Goal: Transaction & Acquisition: Purchase product/service

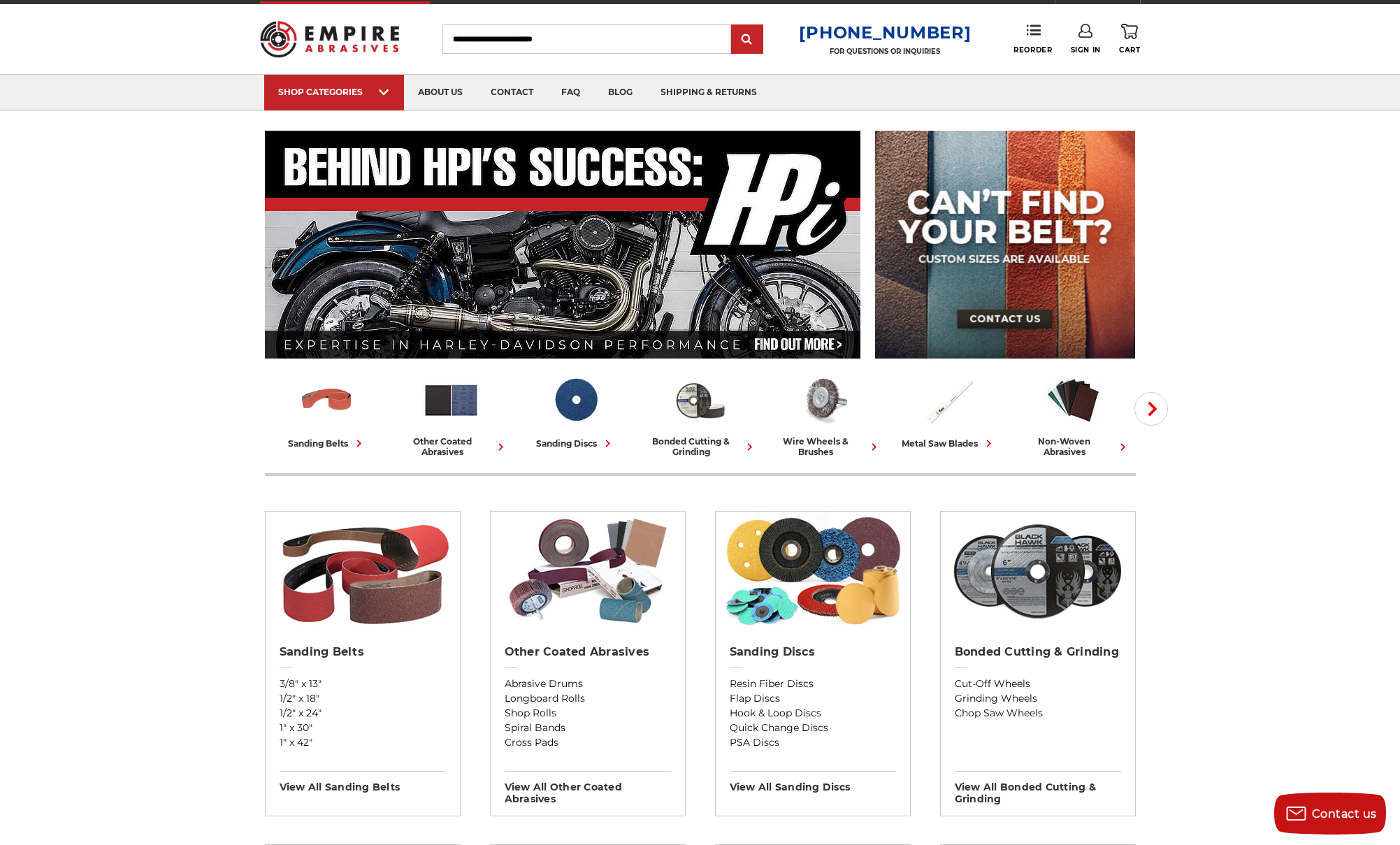
scroll to position [64, 0]
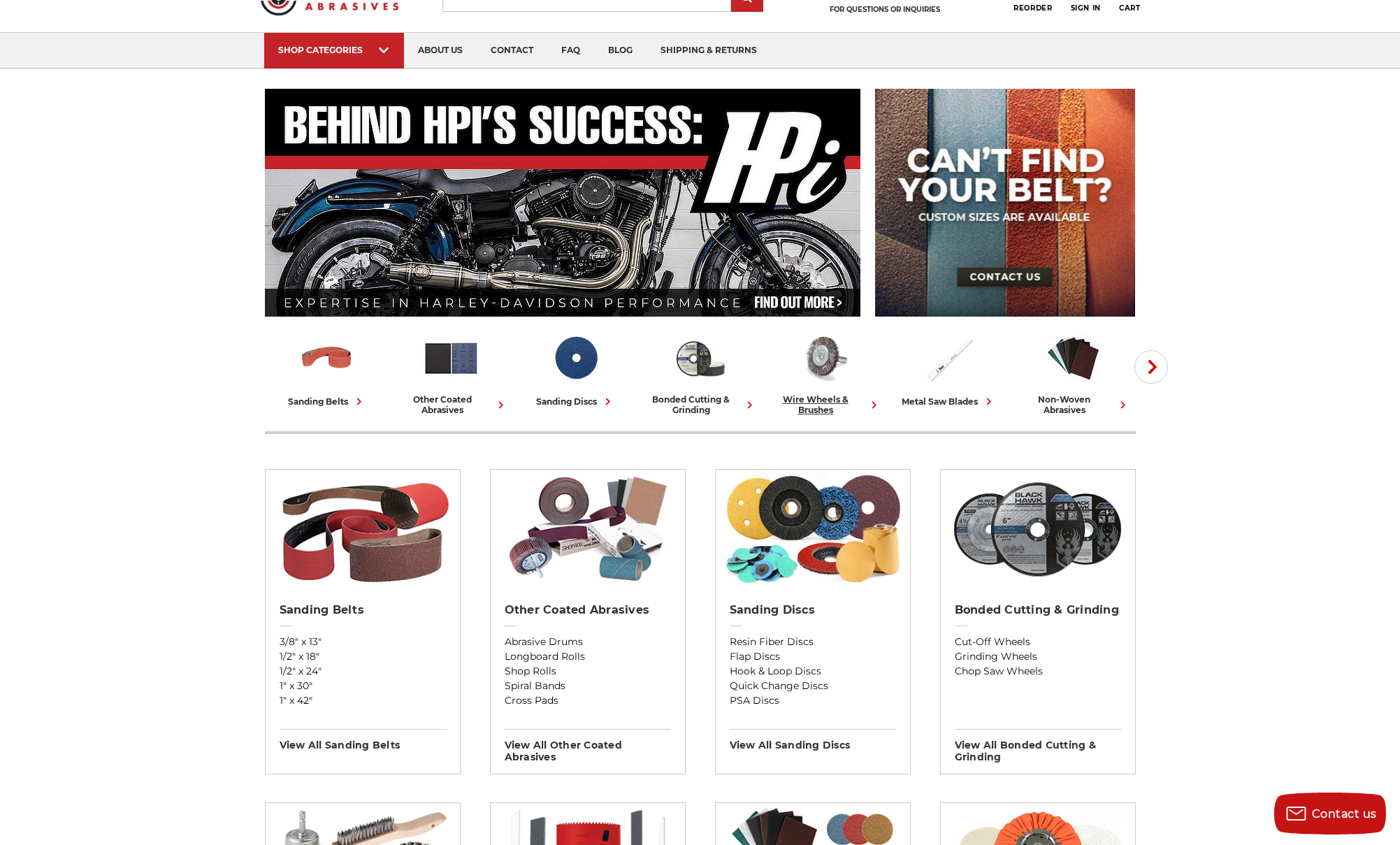
click at [808, 395] on div "wire wheels & brushes" at bounding box center [824, 404] width 113 height 21
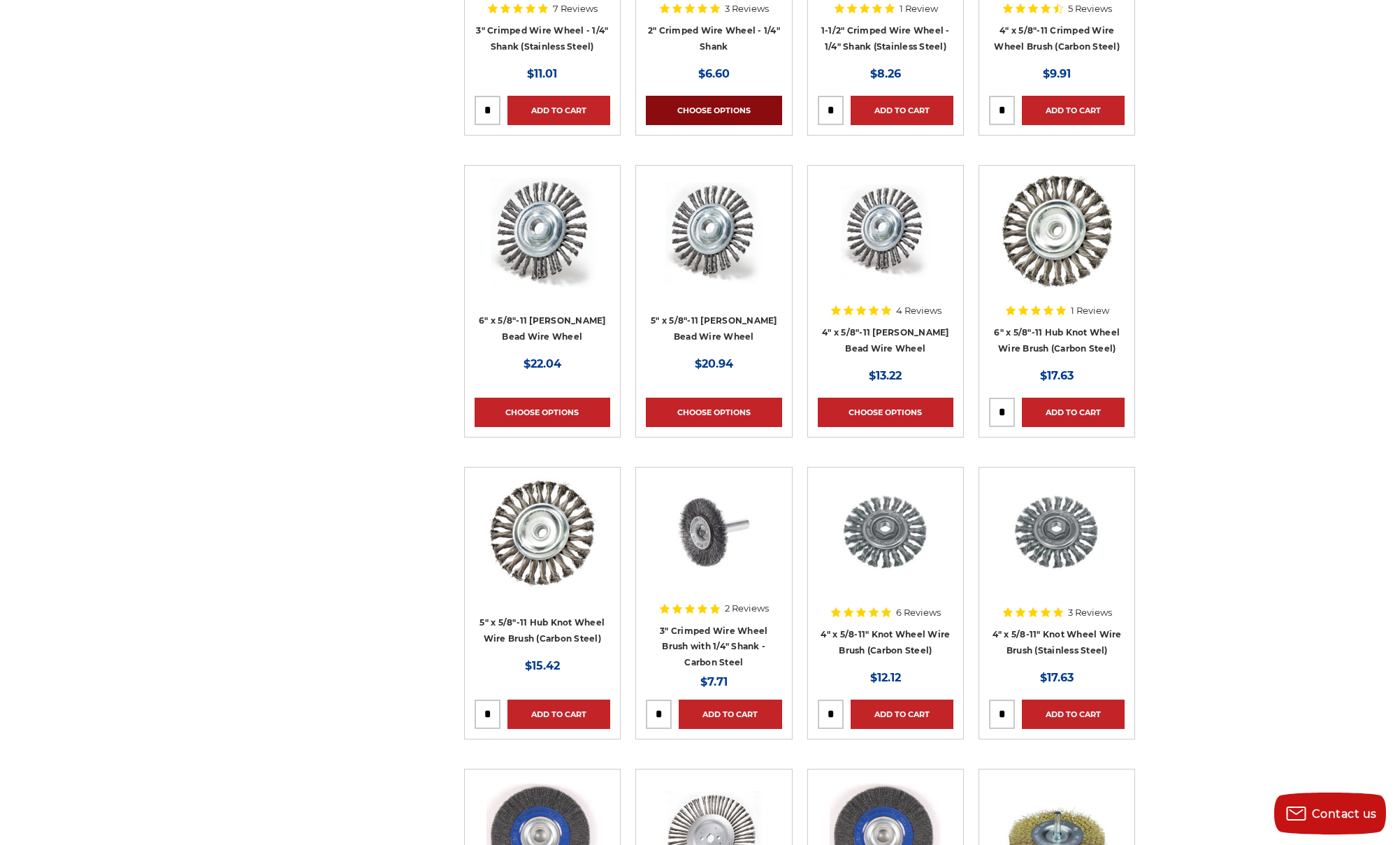
scroll to position [1148, 0]
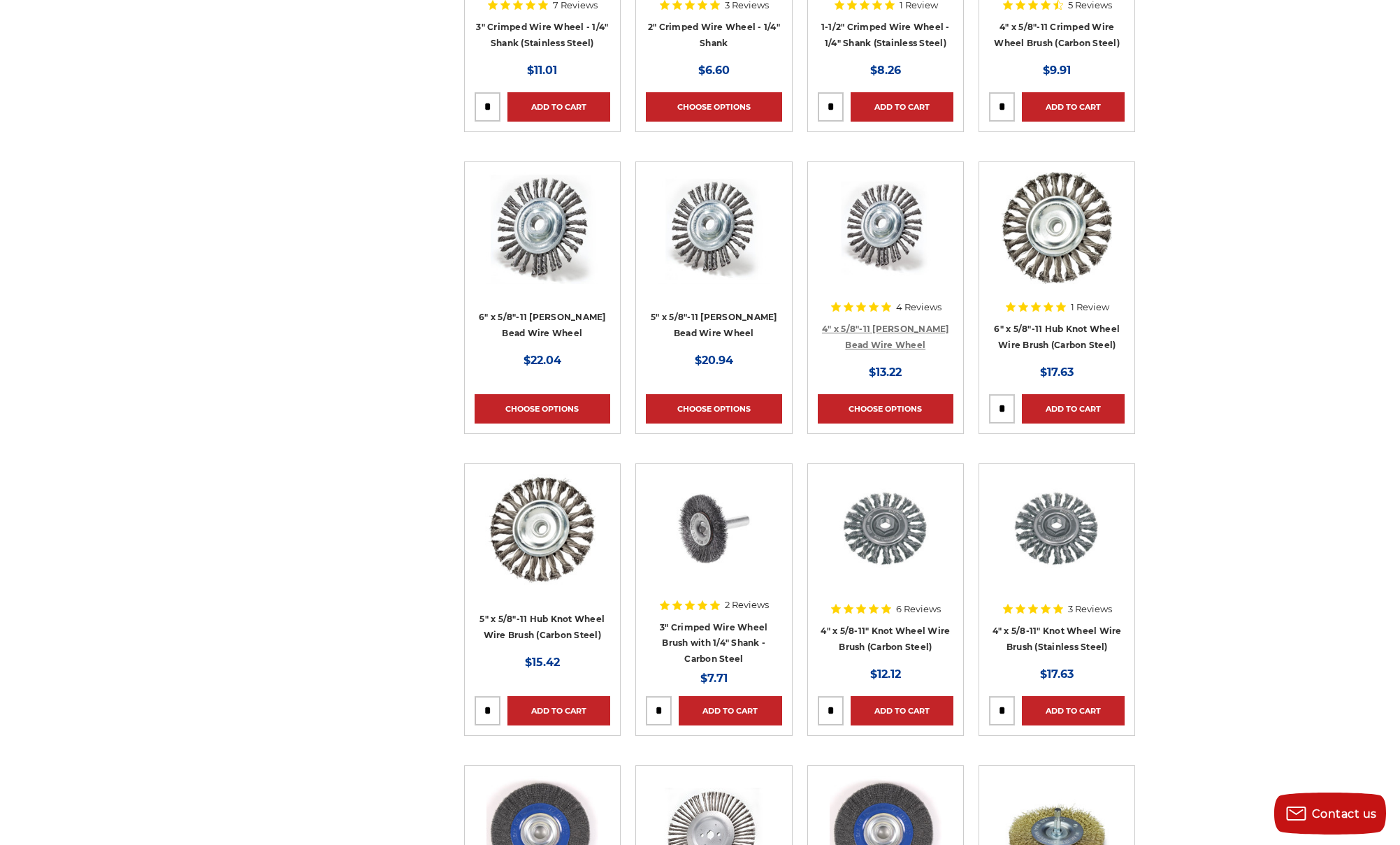
click at [895, 330] on link "4" x 5/8"-11 Stringer Bead Wire Wheel" at bounding box center [885, 337] width 127 height 26
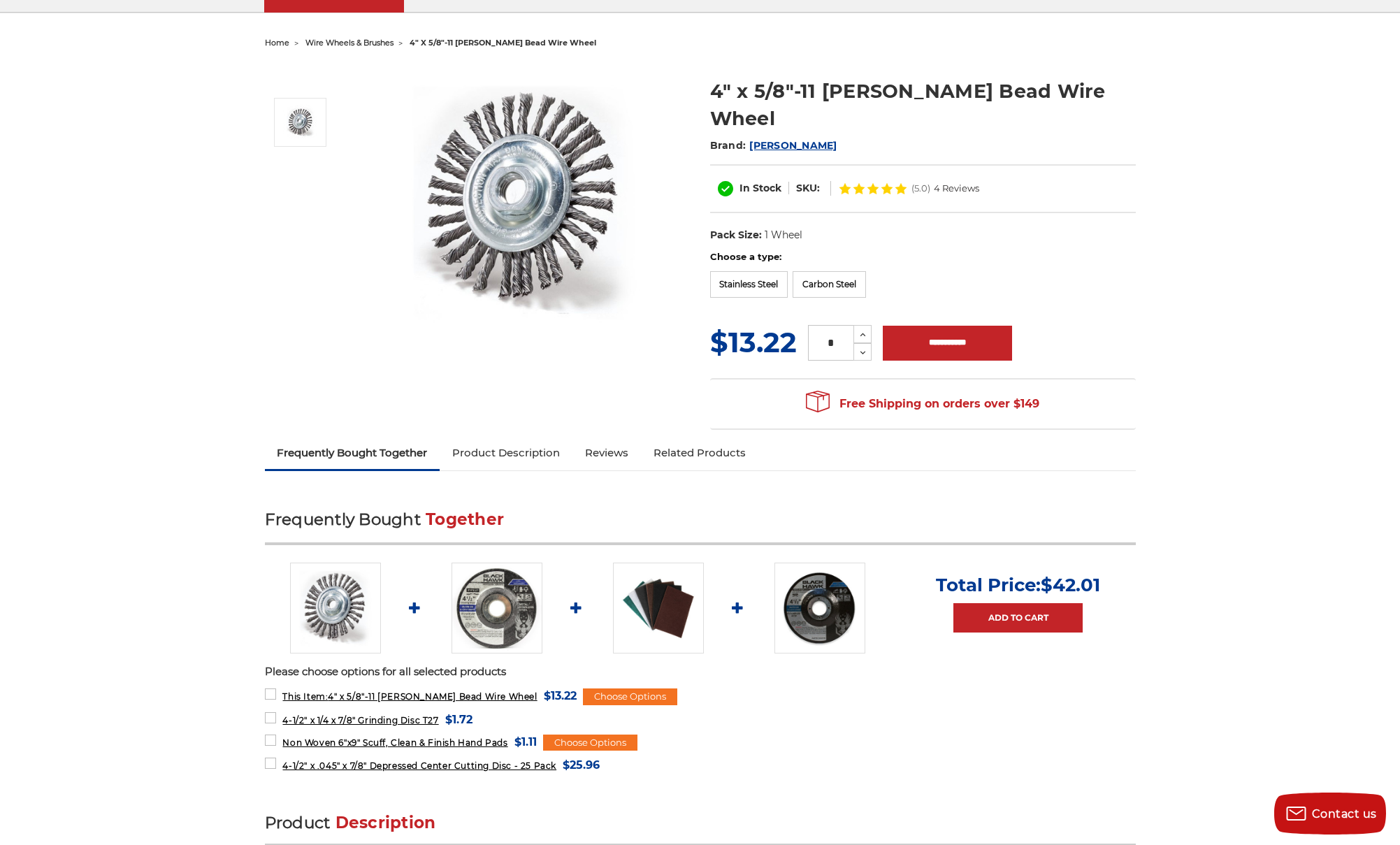
scroll to position [122, 0]
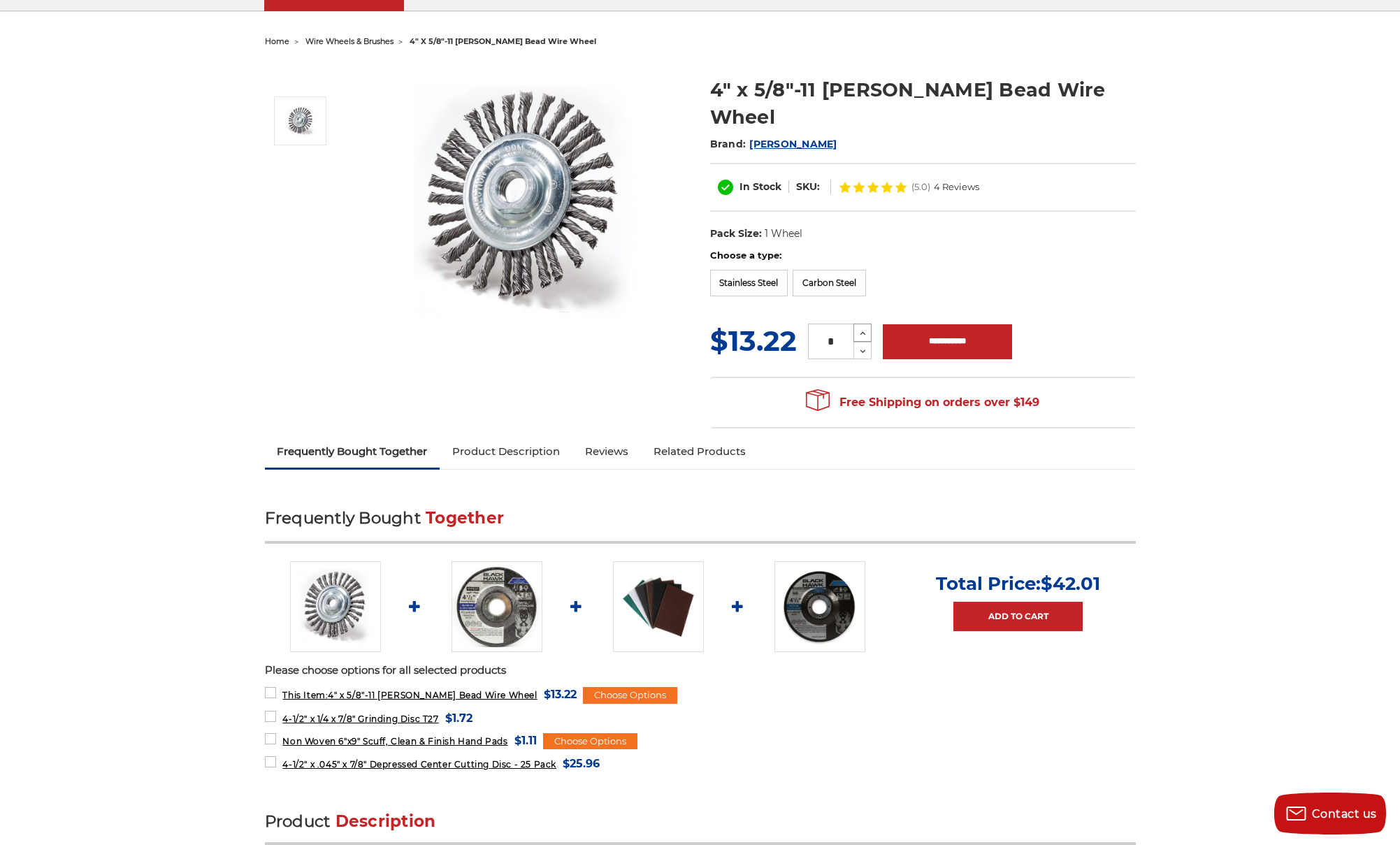
click at [862, 327] on icon at bounding box center [862, 332] width 10 height 12
type input "*"
click at [821, 270] on label "Carbon Steel" at bounding box center [829, 283] width 74 height 26
click at [744, 270] on label "Stainless Steel" at bounding box center [749, 283] width 78 height 26
click at [826, 270] on label "Carbon Steel" at bounding box center [829, 283] width 74 height 26
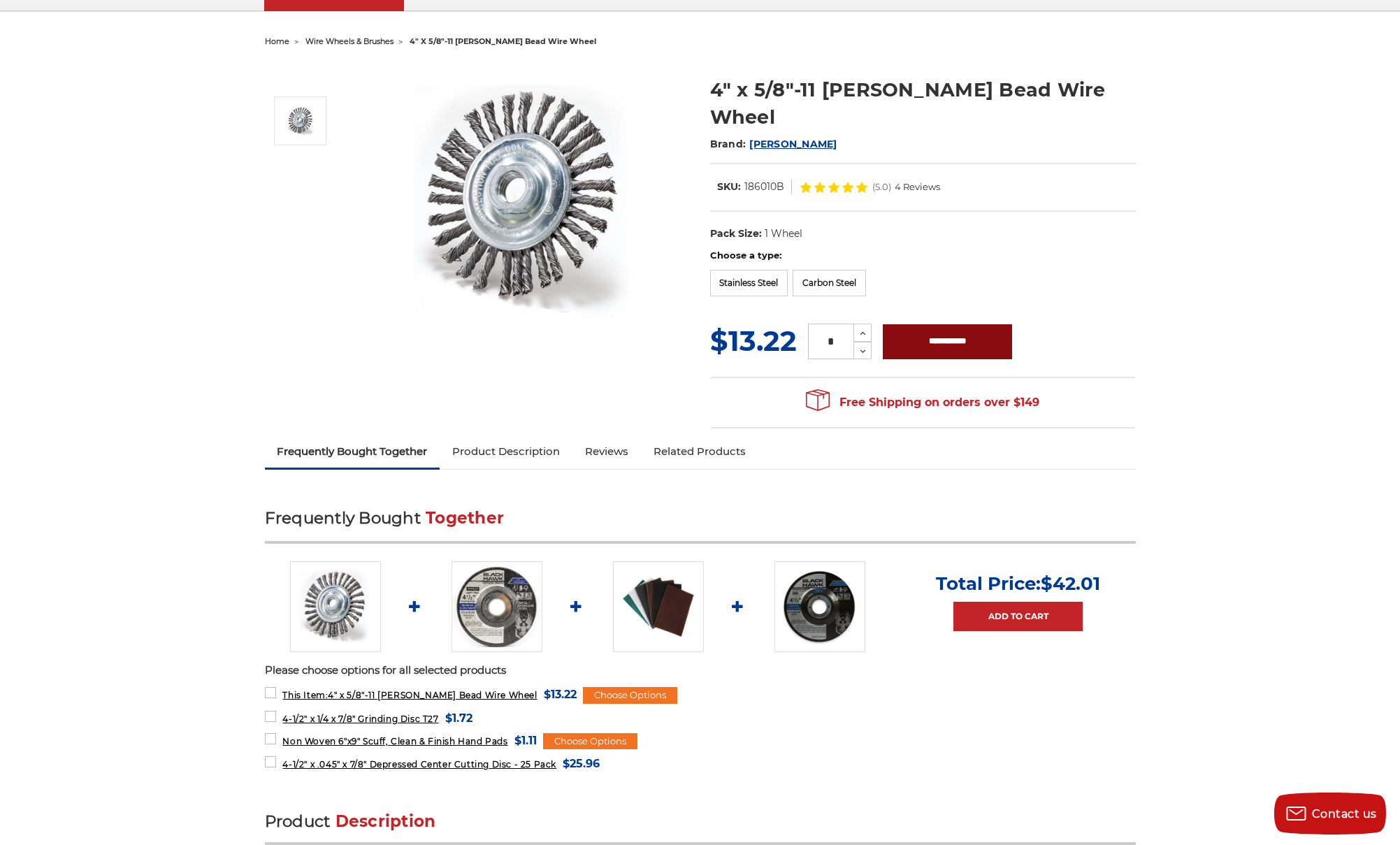
click at [938, 324] on input "**********" at bounding box center [947, 341] width 129 height 35
type input "**********"
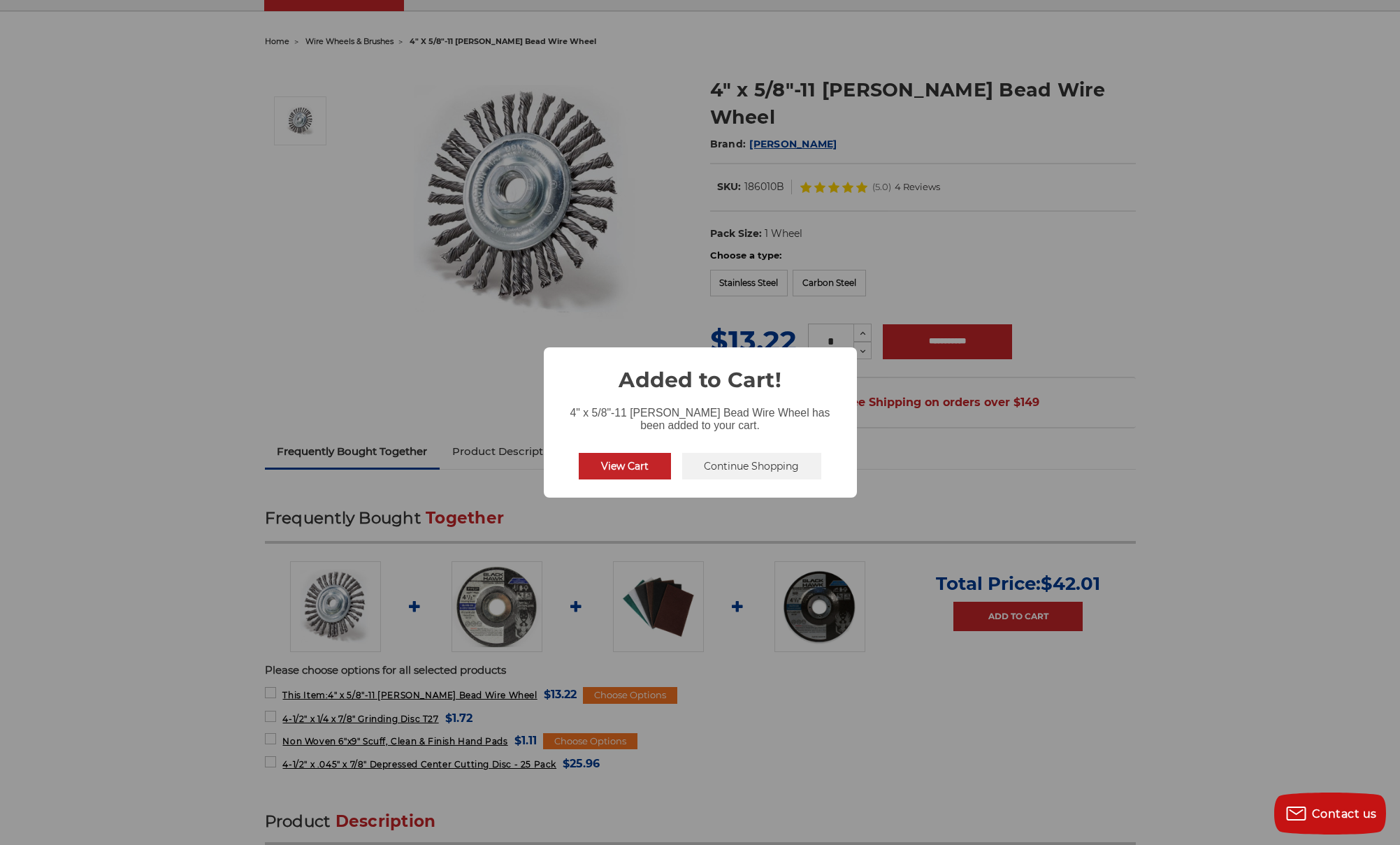
click at [714, 460] on button "Continue Shopping" at bounding box center [751, 466] width 140 height 26
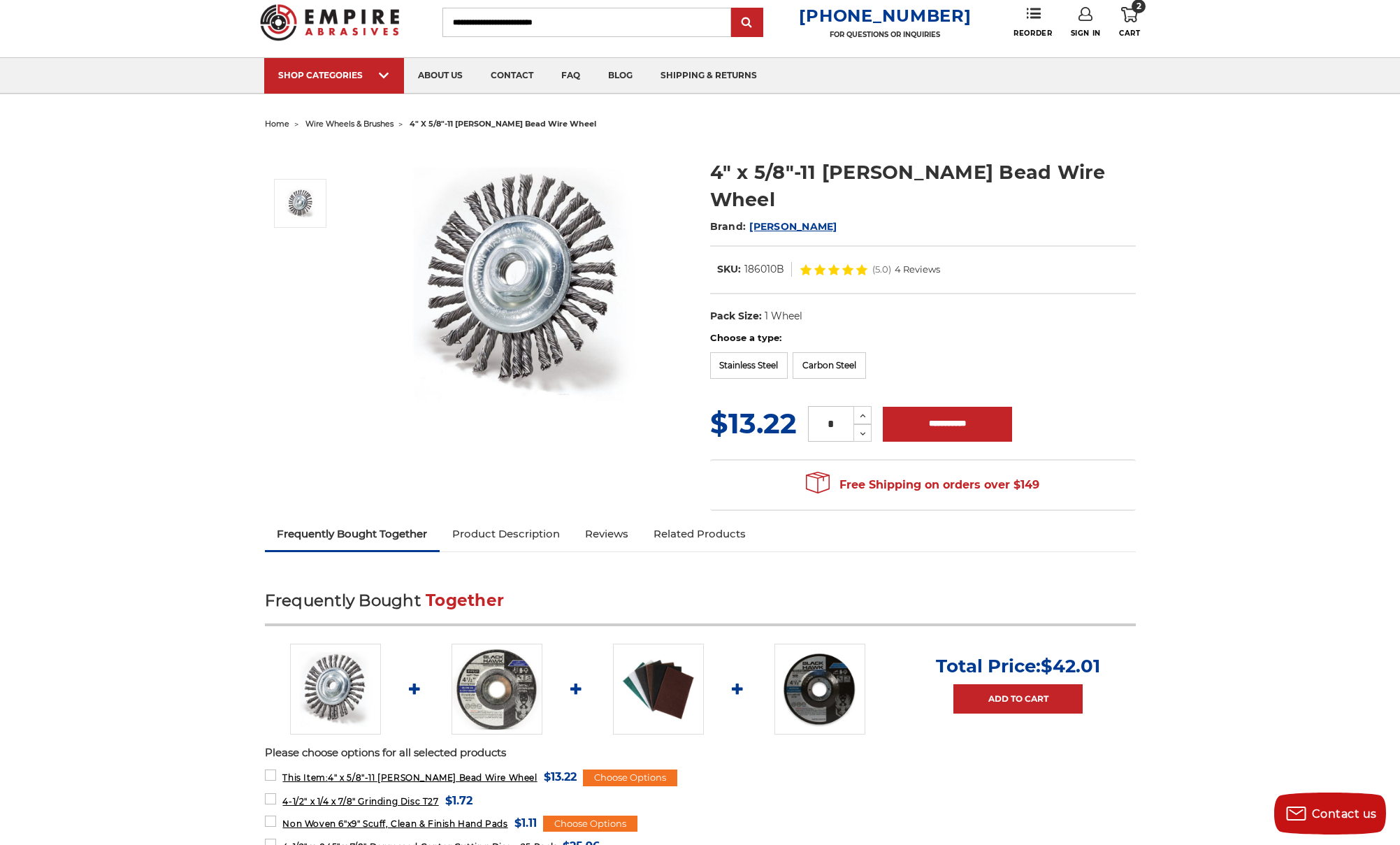
scroll to position [0, 0]
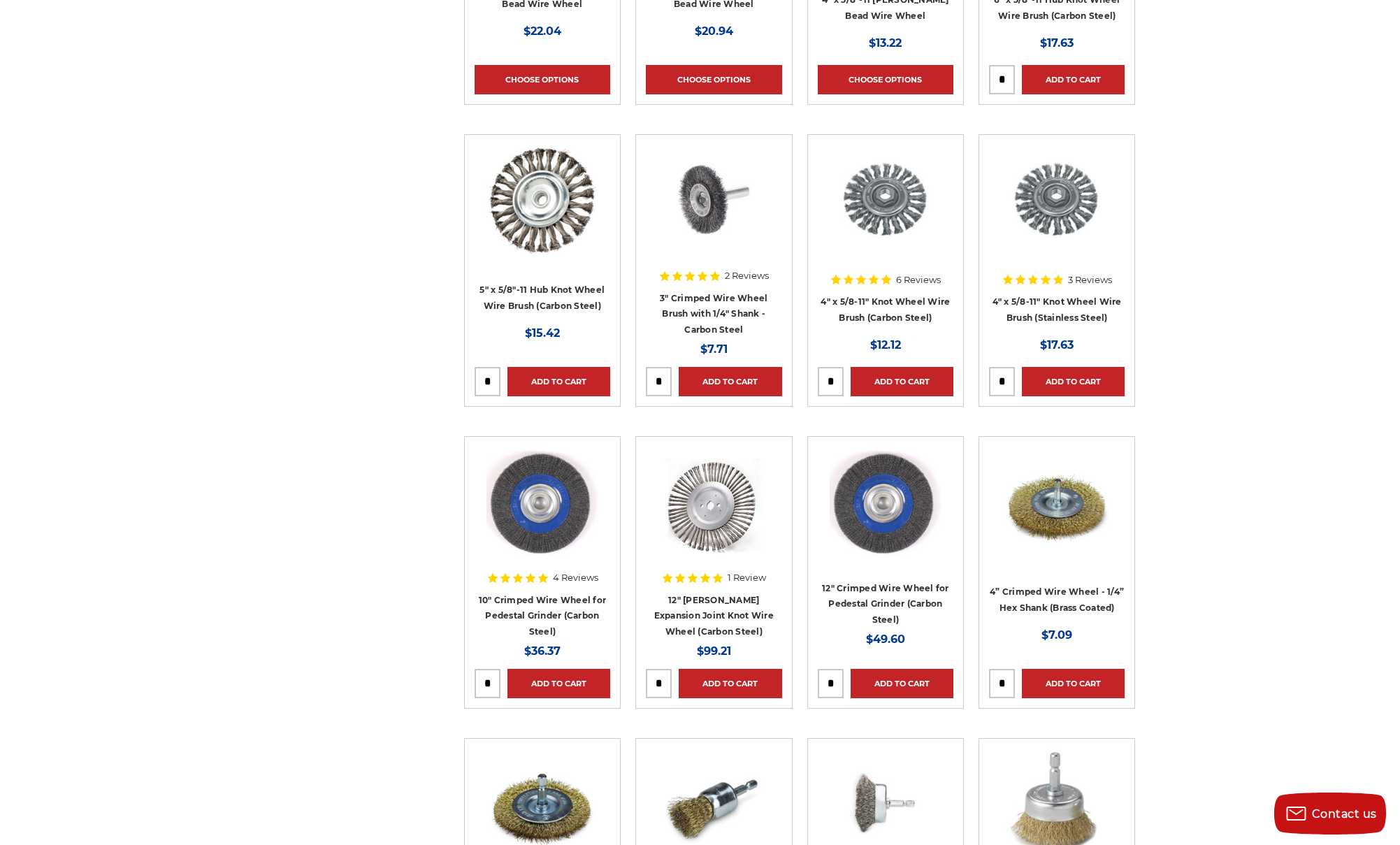
scroll to position [1479, 0]
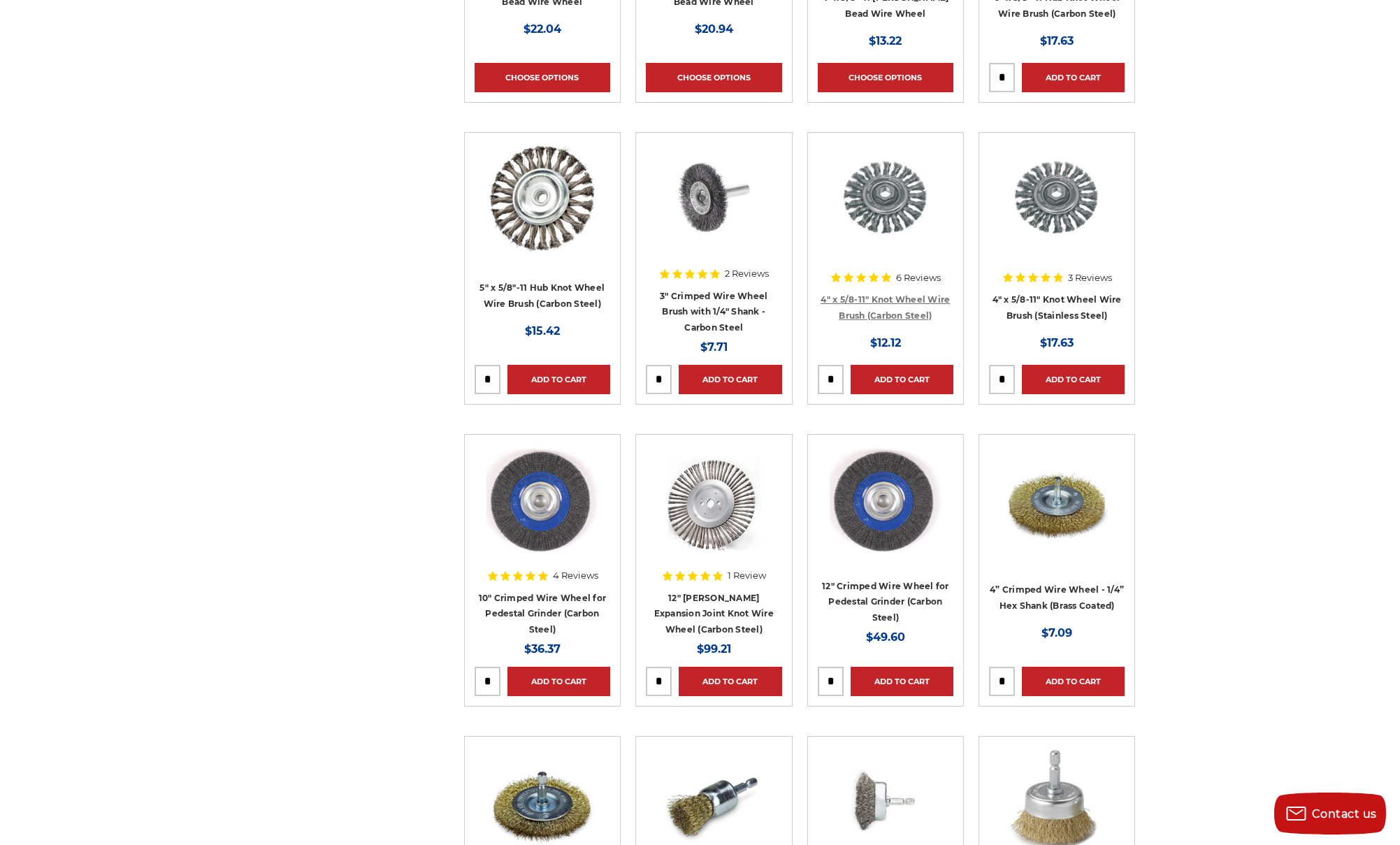
click at [897, 297] on link "4" x 5/8-11" Knot Wheel Wire Brush (Carbon Steel)" at bounding box center [885, 308] width 129 height 26
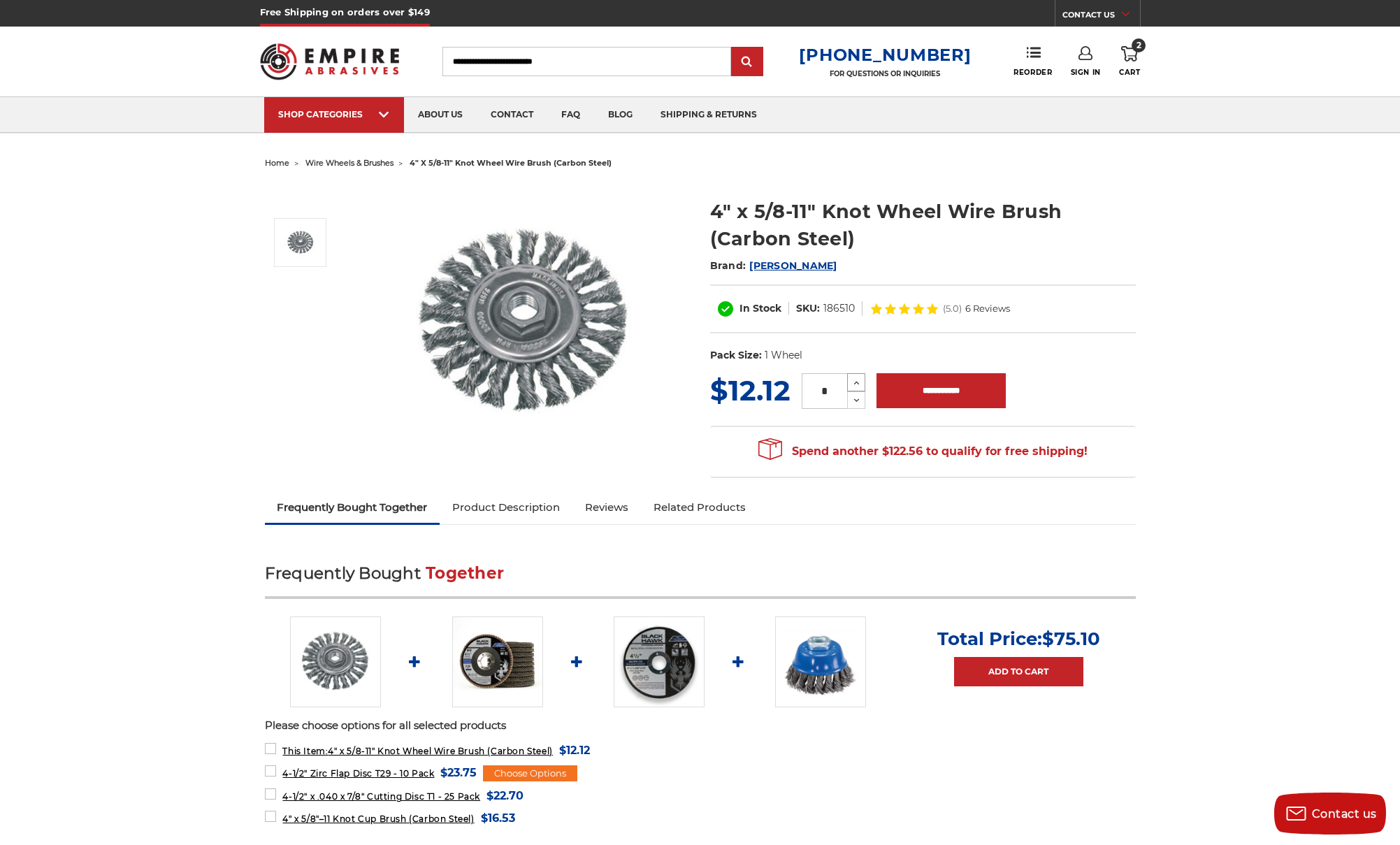
click at [856, 380] on icon at bounding box center [856, 382] width 10 height 12
type input "*"
click at [935, 386] on input "**********" at bounding box center [940, 390] width 129 height 35
type input "**********"
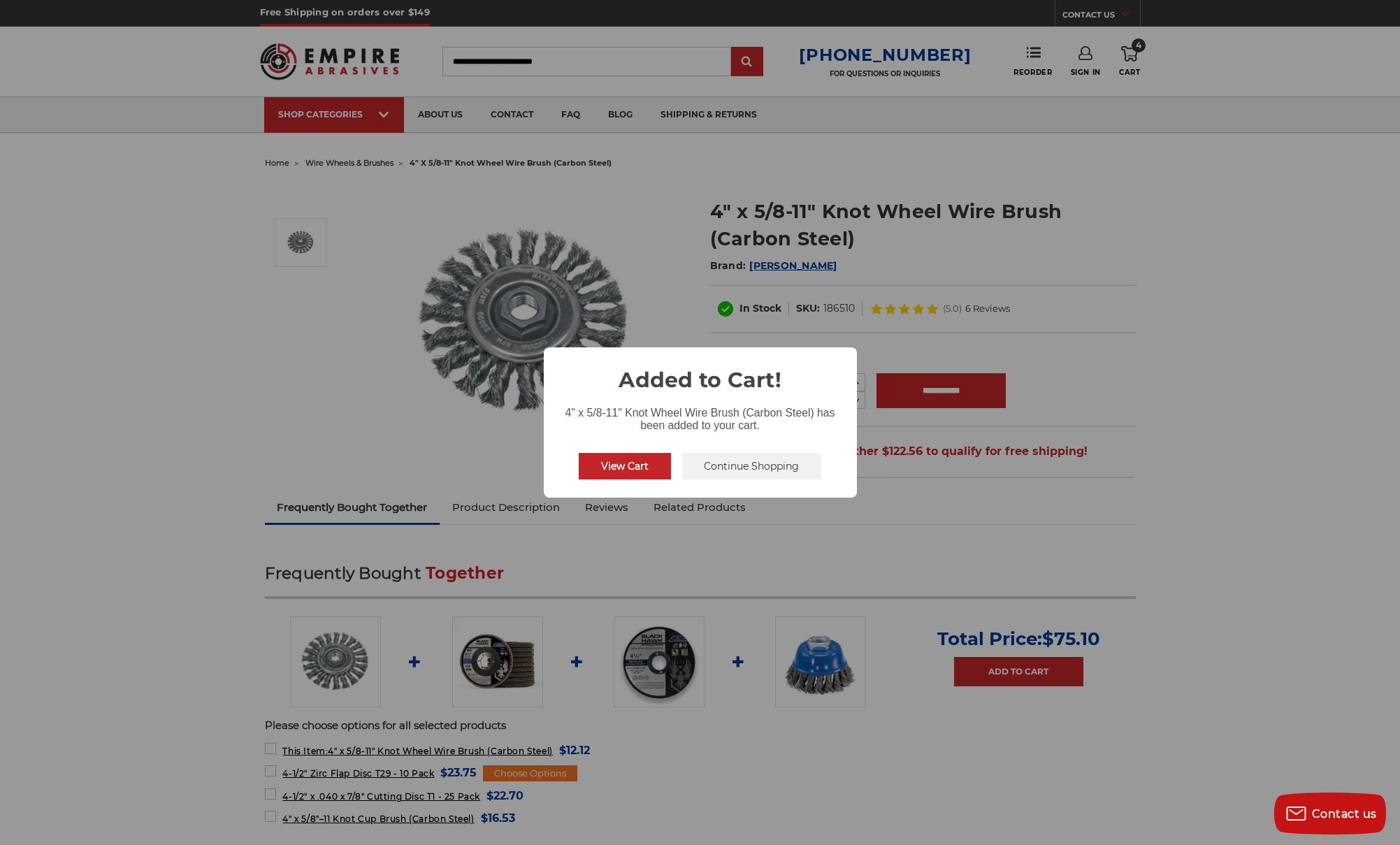
click at [743, 463] on button "Continue Shopping" at bounding box center [751, 466] width 140 height 26
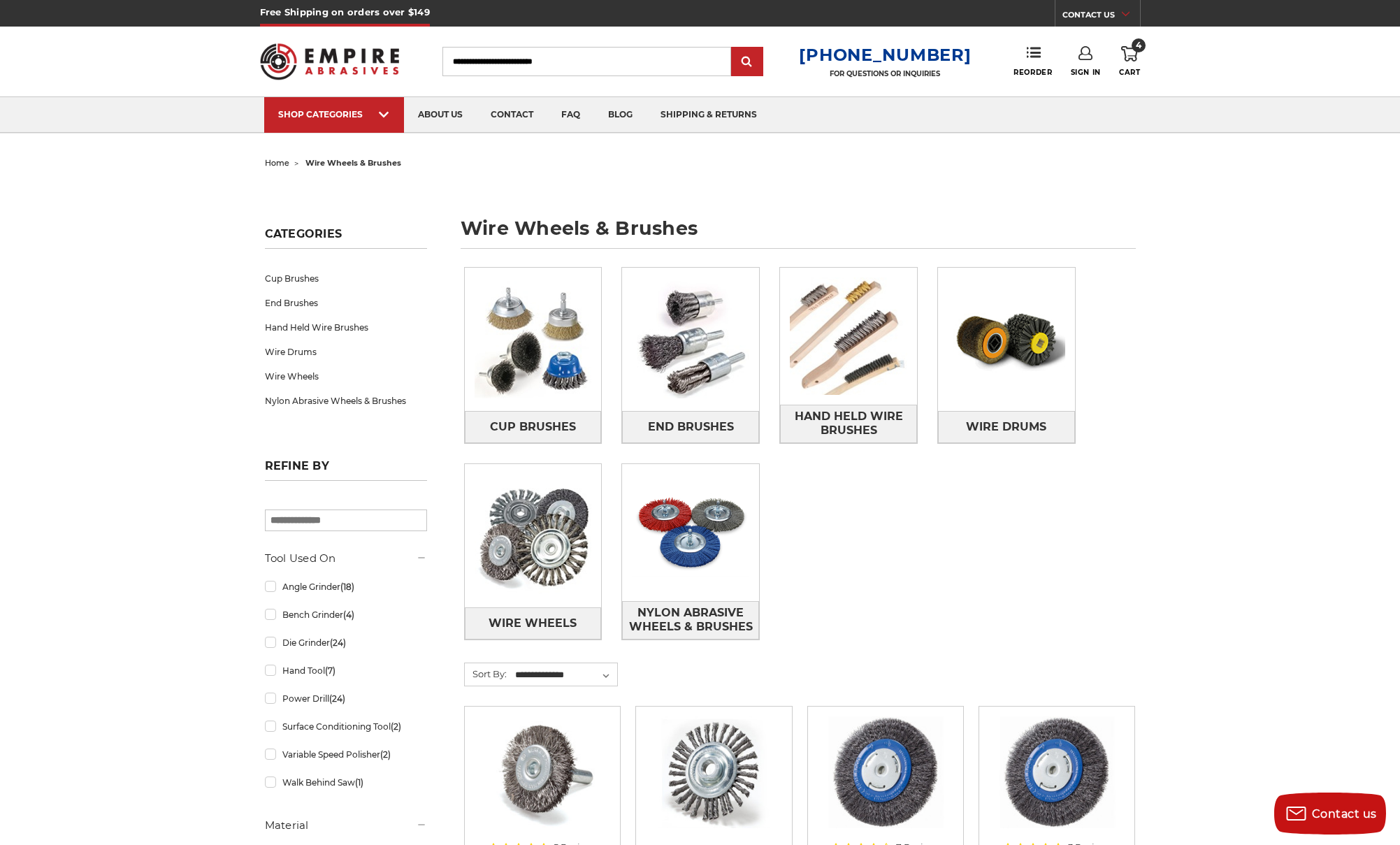
click at [1128, 55] on use at bounding box center [1129, 54] width 17 height 15
click at [1002, 158] on link "View Cart" at bounding box center [1035, 156] width 172 height 31
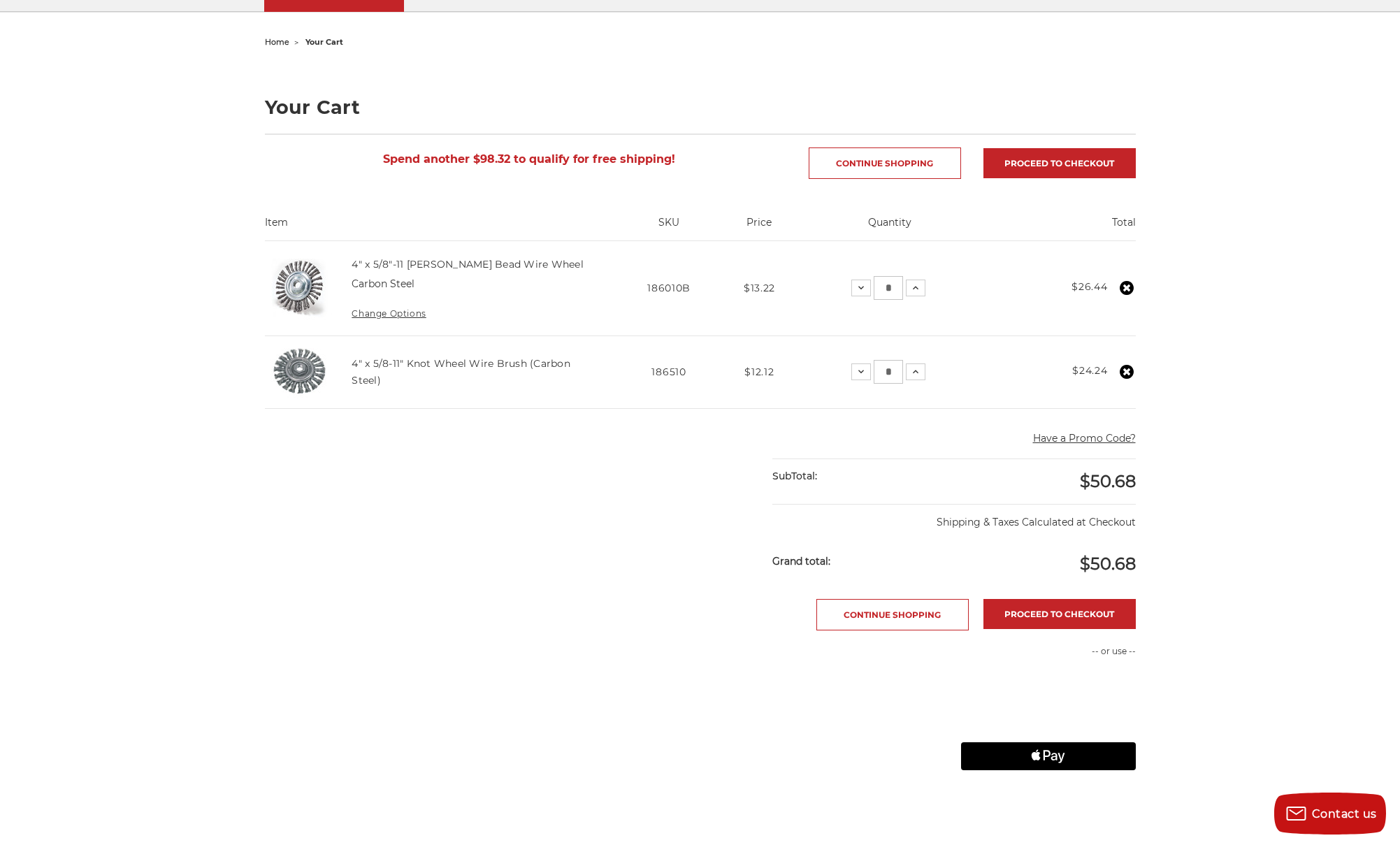
scroll to position [123, 0]
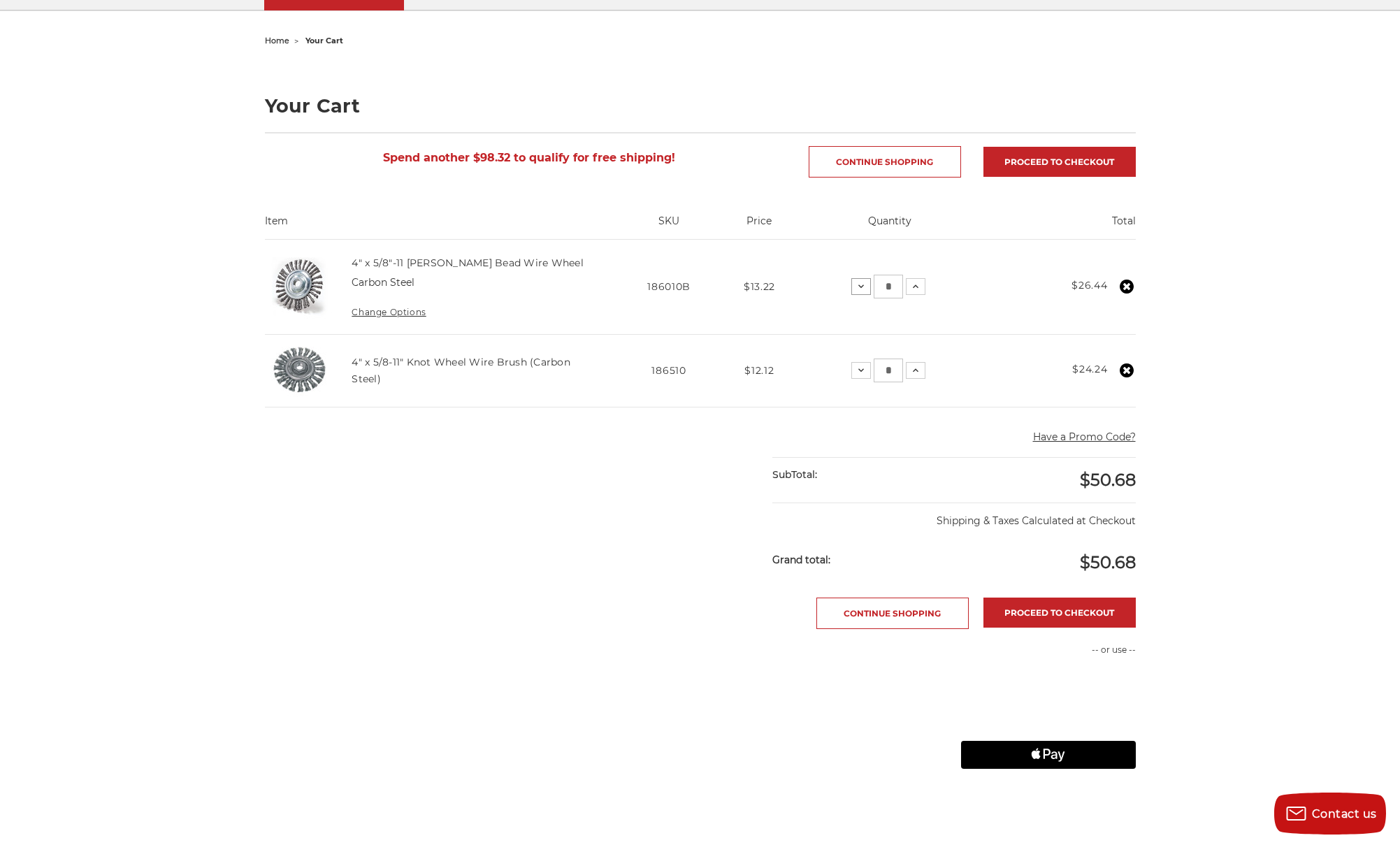
click at [859, 285] on icon at bounding box center [861, 287] width 11 height 11
click at [859, 285] on use at bounding box center [862, 286] width 6 height 4
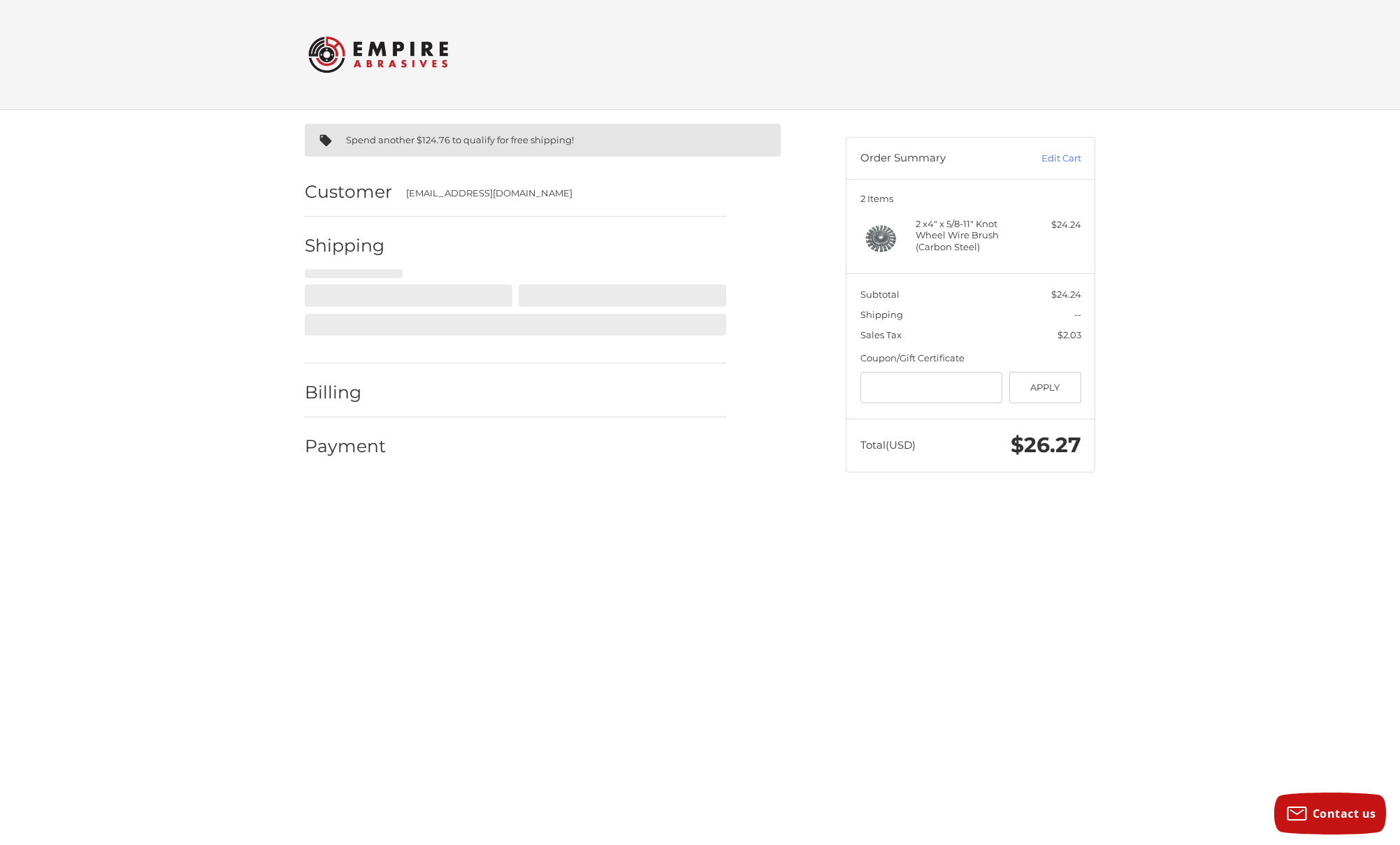
select select "**"
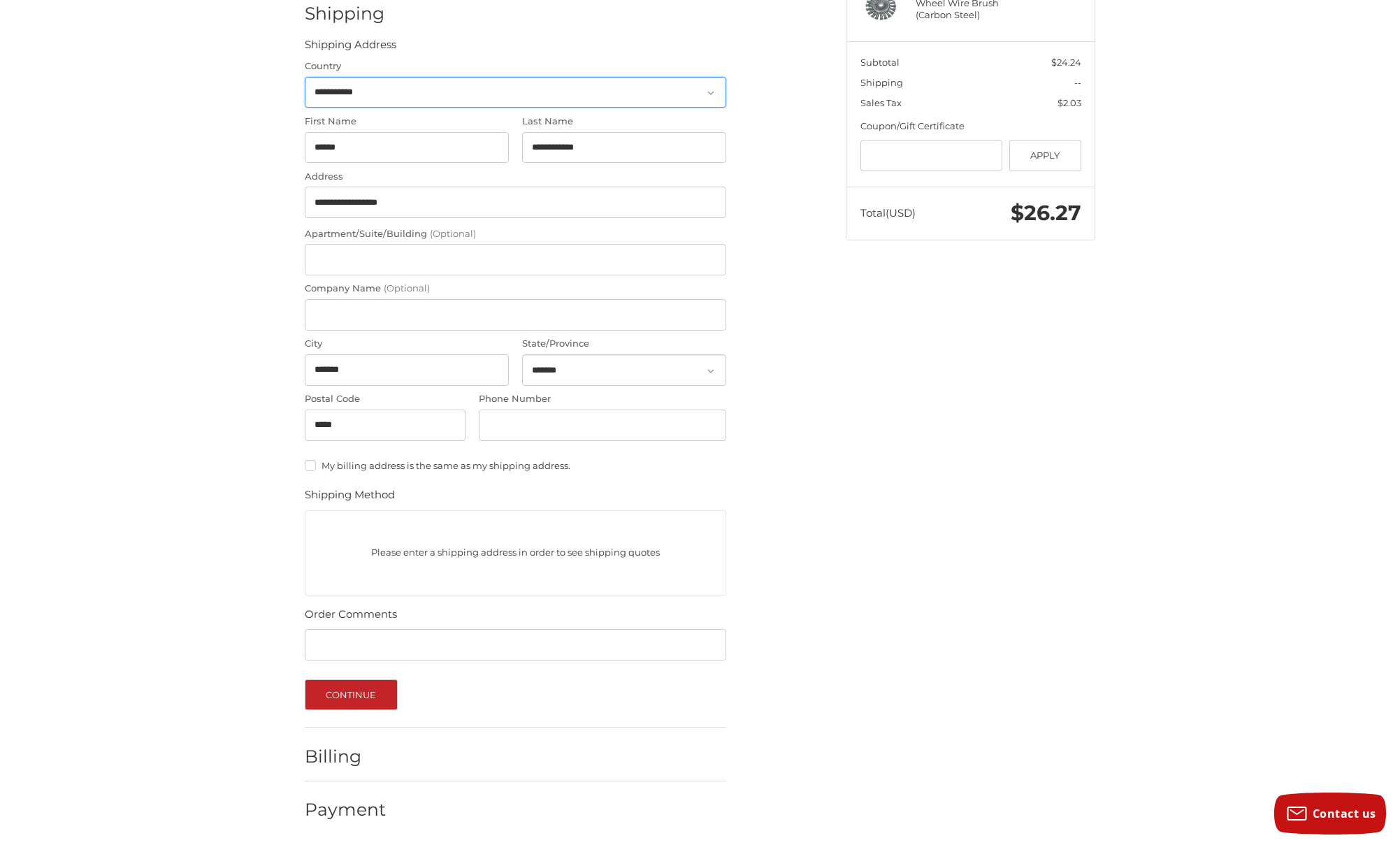
scroll to position [235, 0]
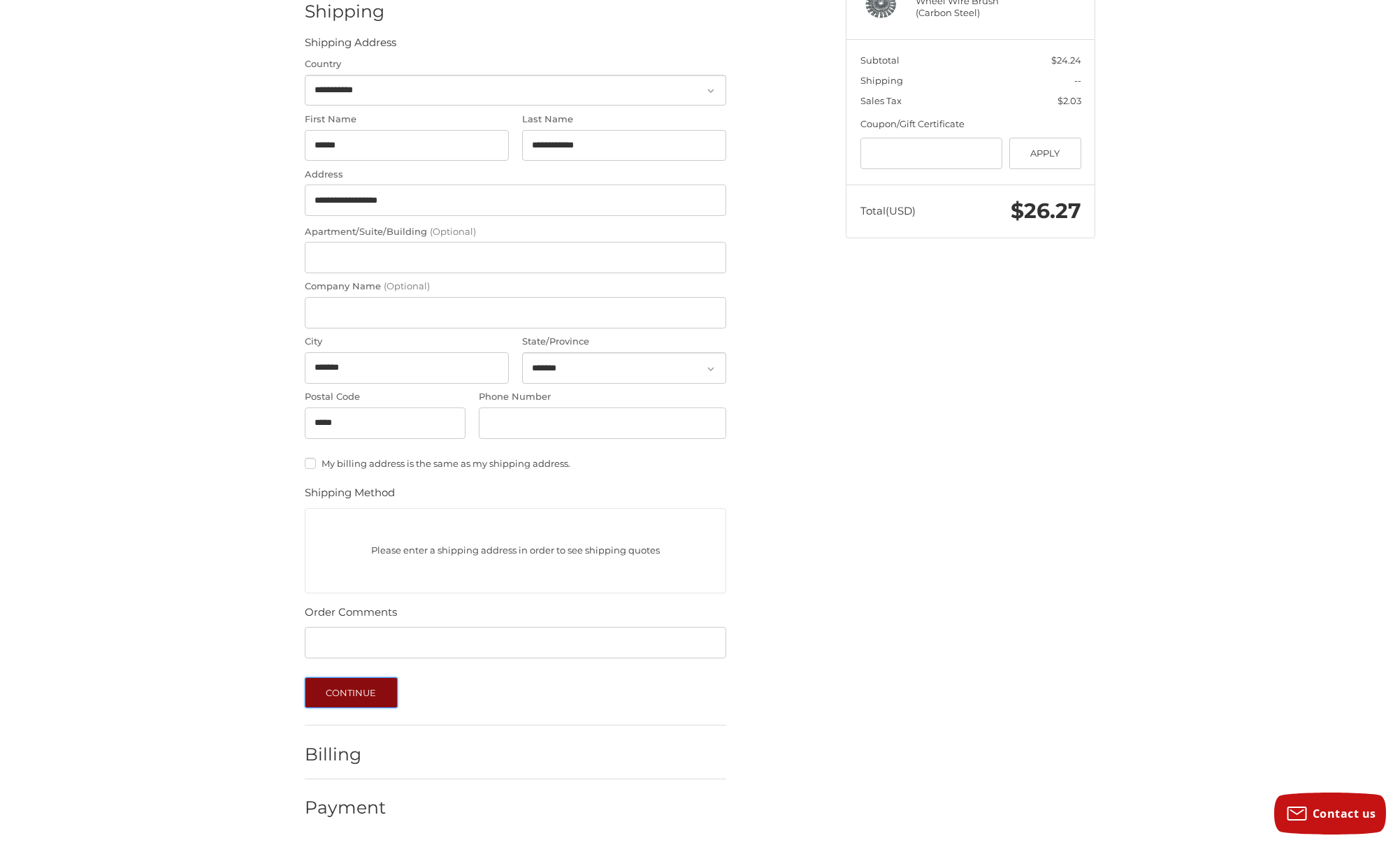
click at [359, 694] on button "Continue" at bounding box center [351, 692] width 93 height 31
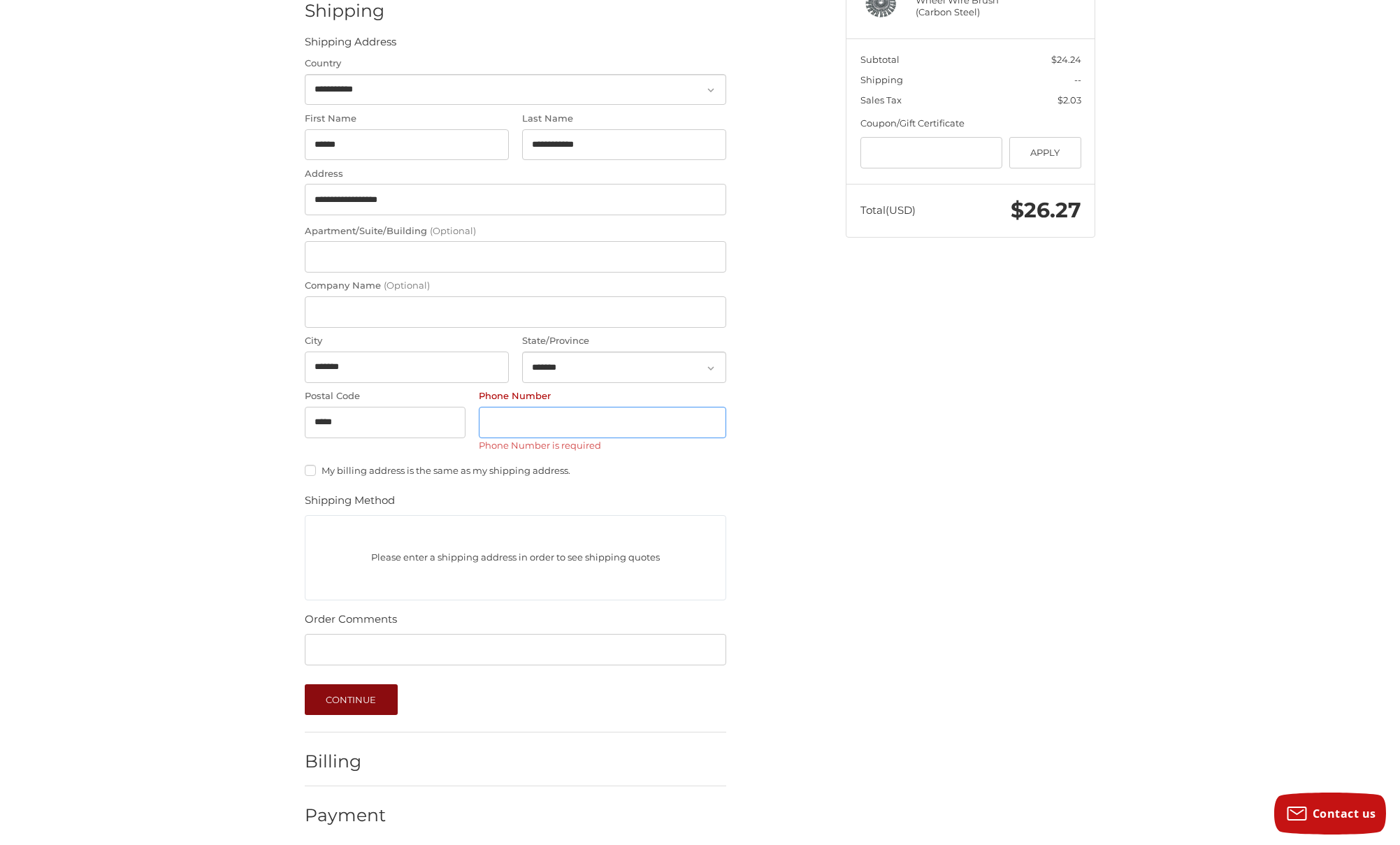
scroll to position [233, 0]
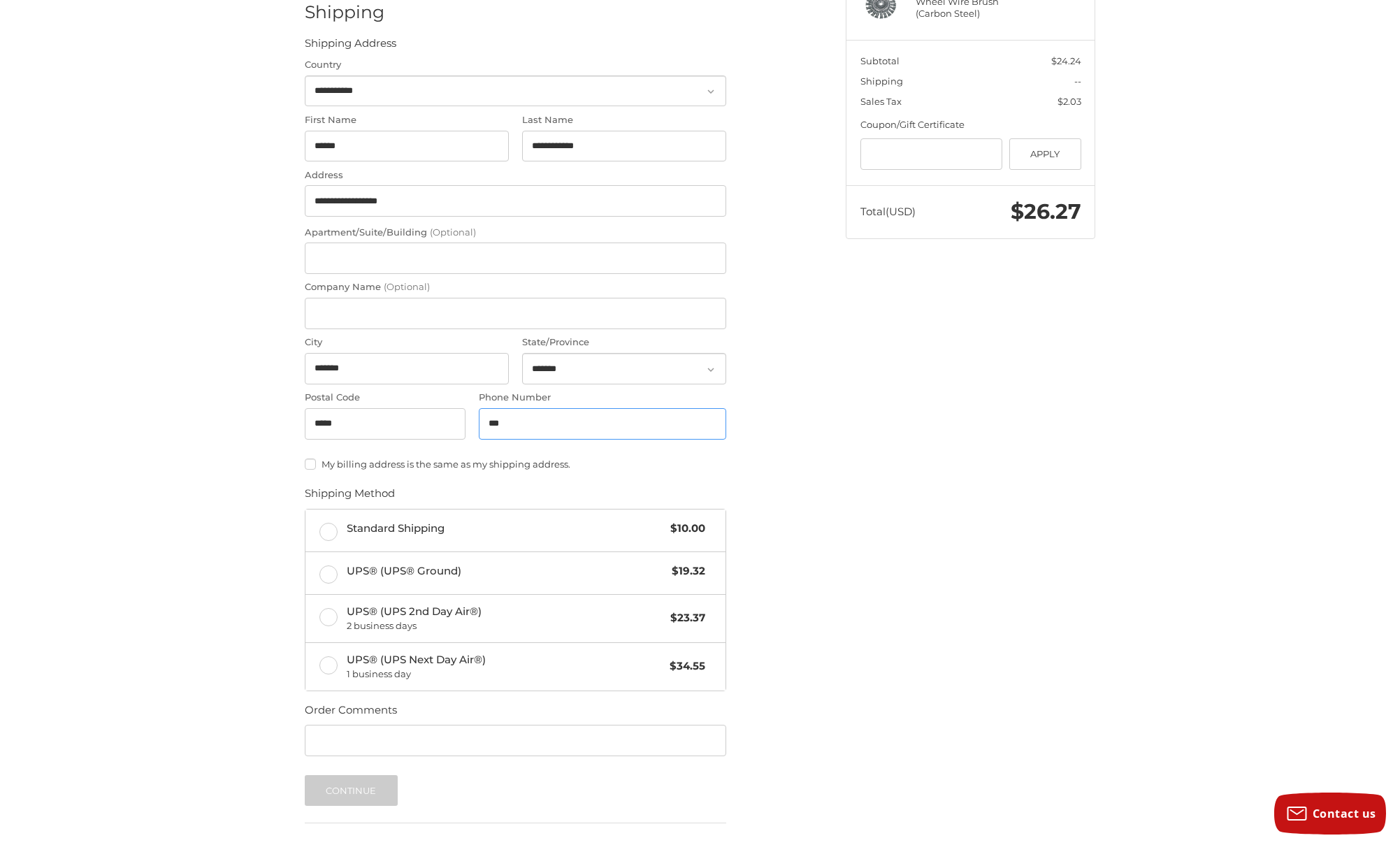
type input "**********"
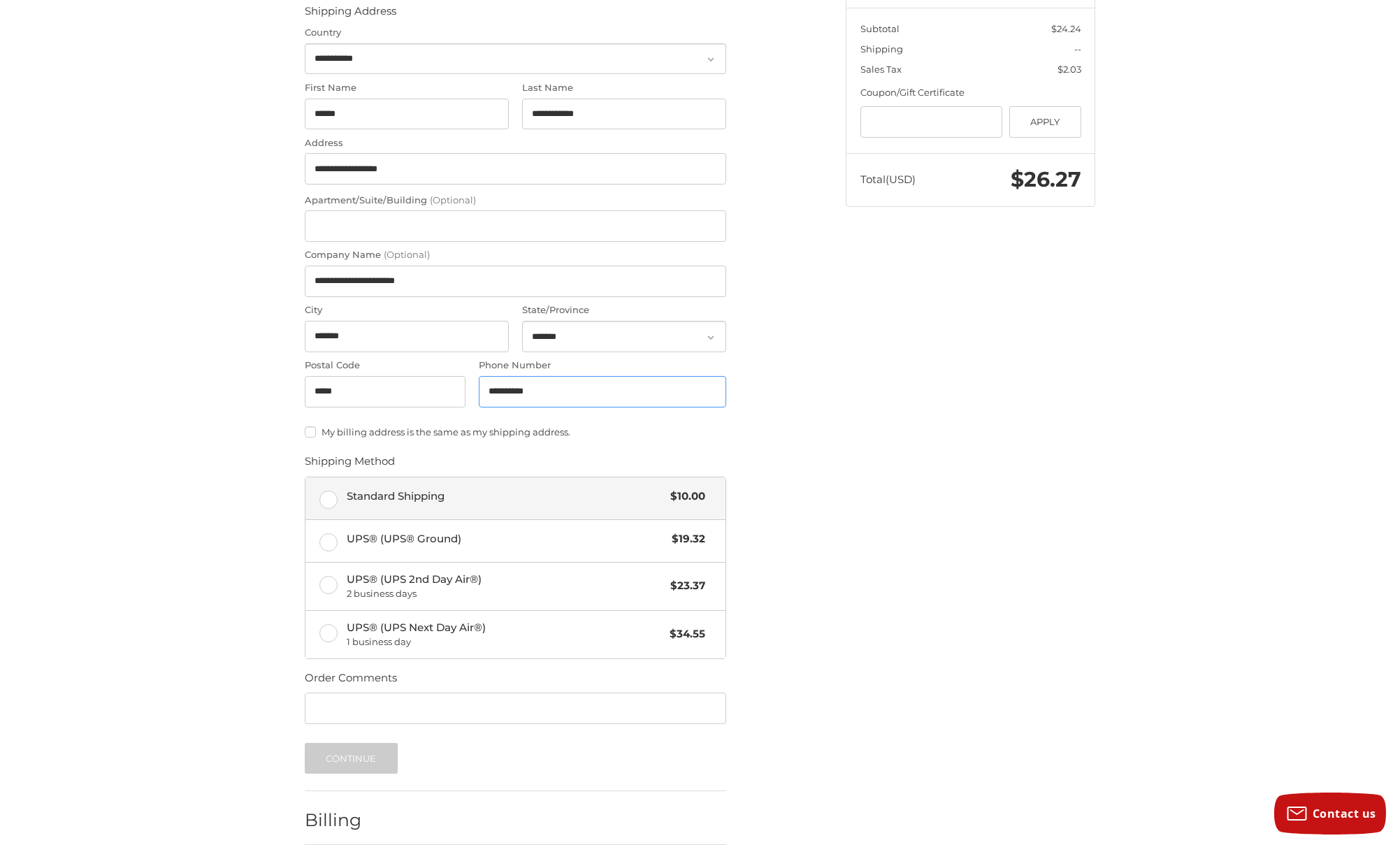
scroll to position [265, 0]
click at [327, 499] on label "Standard Shipping $10.00" at bounding box center [514, 499] width 420 height 42
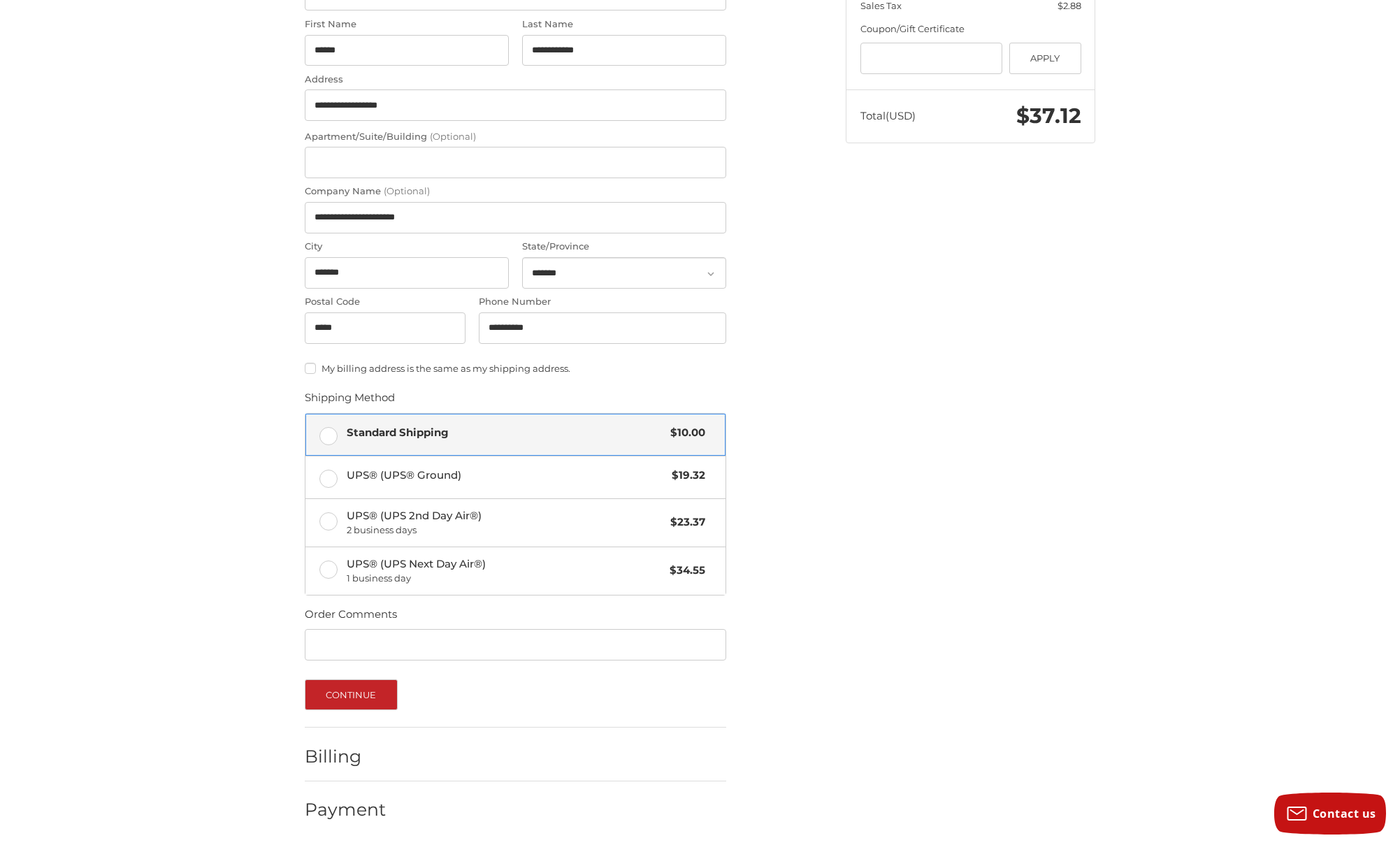
scroll to position [332, 0]
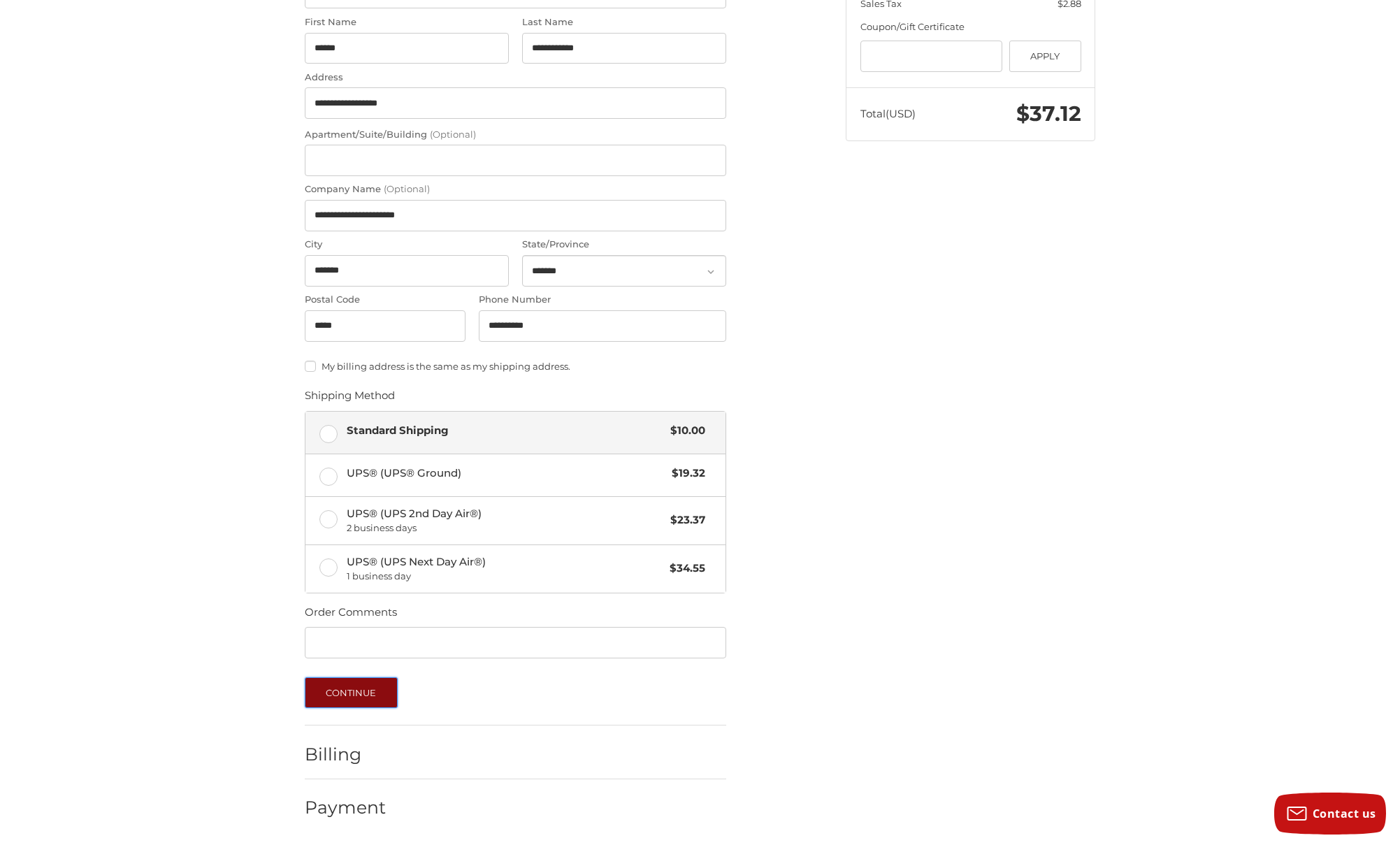
click at [348, 688] on button "Continue" at bounding box center [351, 692] width 93 height 31
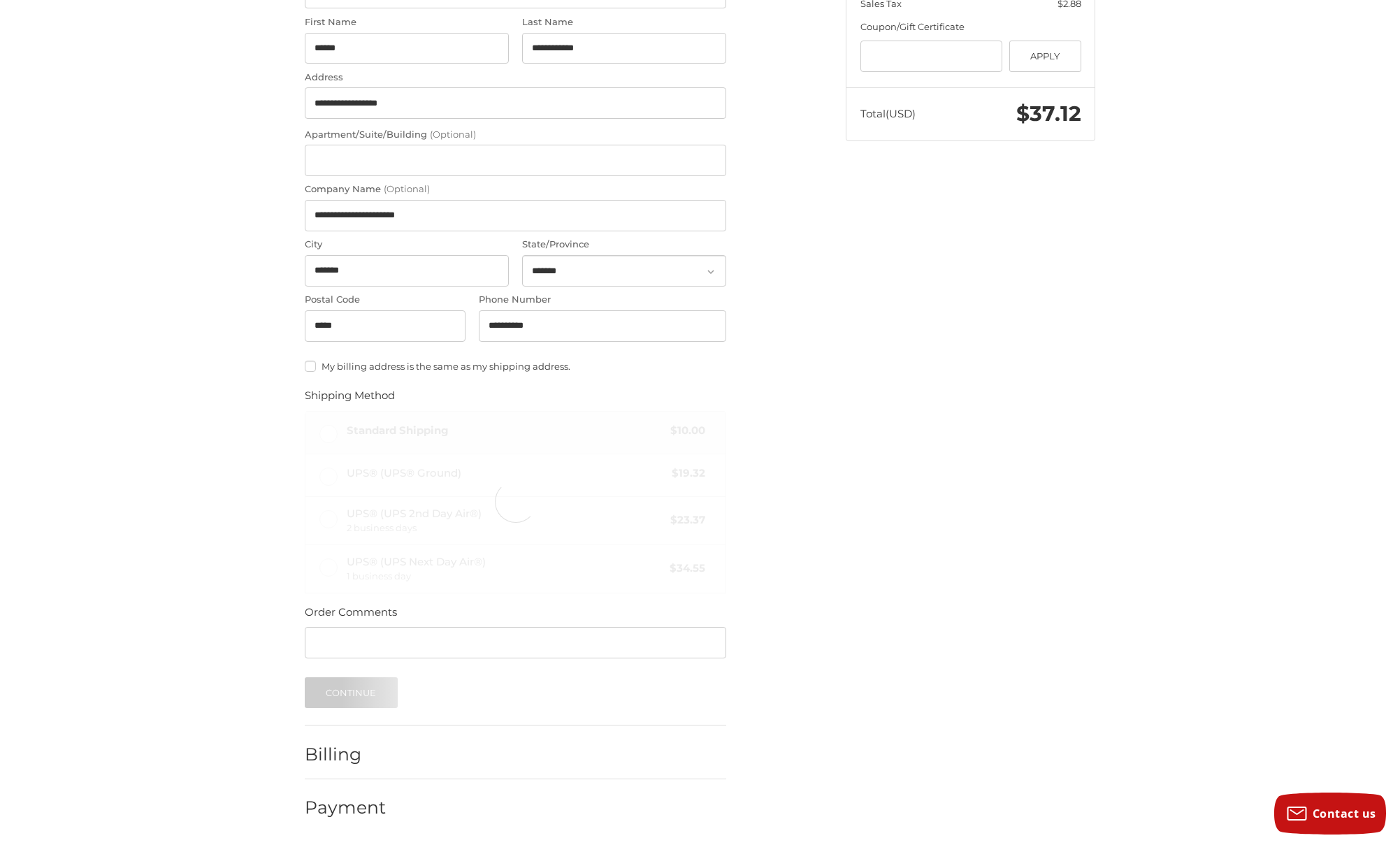
scroll to position [0, 0]
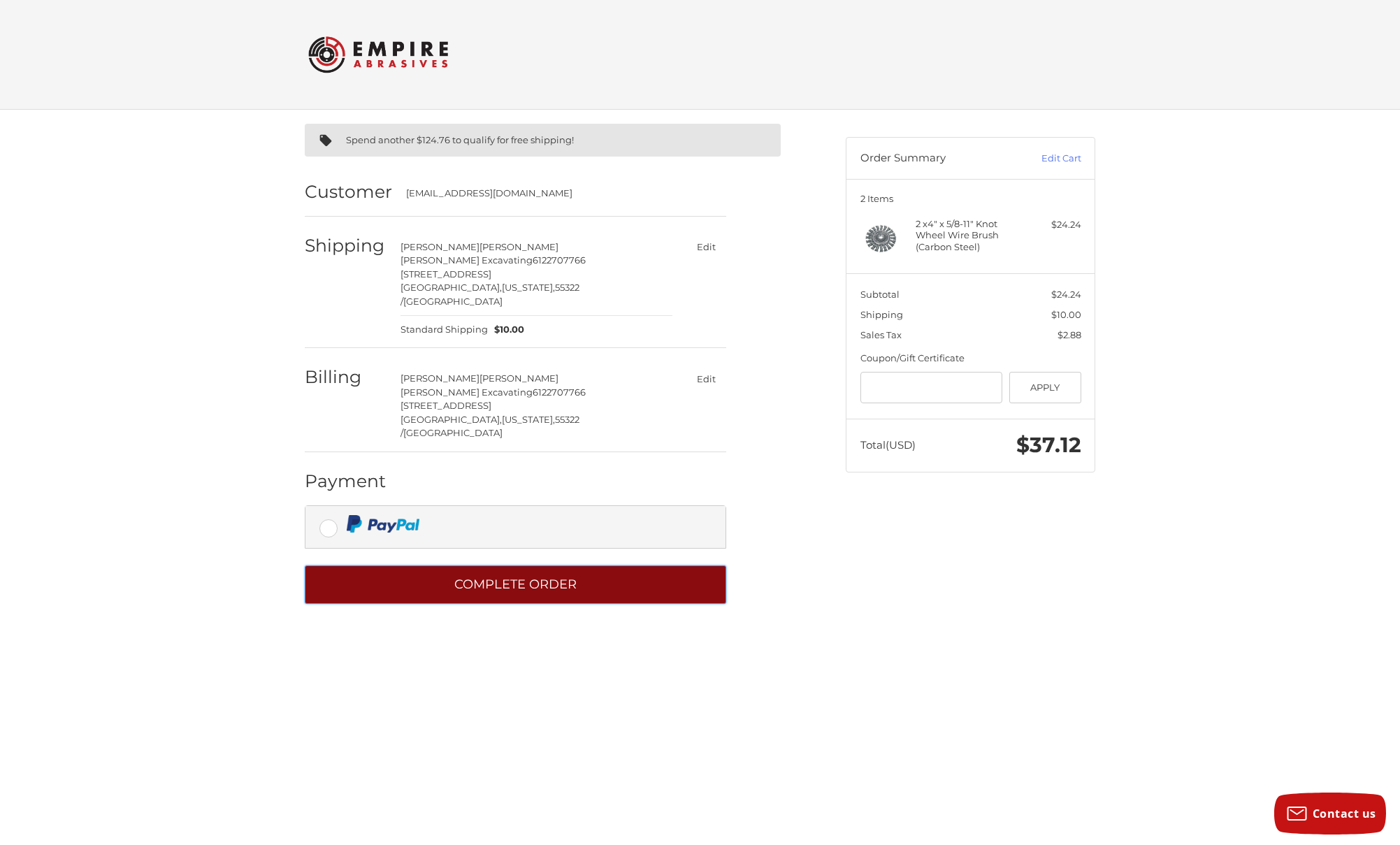
click at [510, 566] on button "Complete order" at bounding box center [515, 584] width 421 height 39
